Goal: Task Accomplishment & Management: Manage account settings

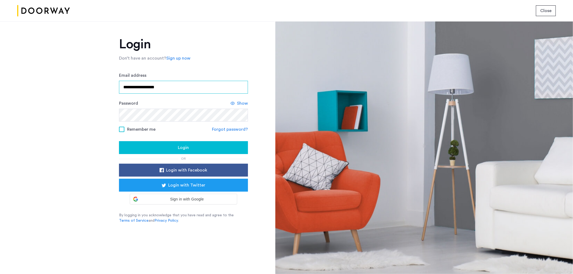
click at [181, 85] on input "**********" at bounding box center [183, 87] width 129 height 13
type input "**********"
click at [184, 145] on span "Login" at bounding box center [183, 148] width 11 height 6
